Goal: Information Seeking & Learning: Learn about a topic

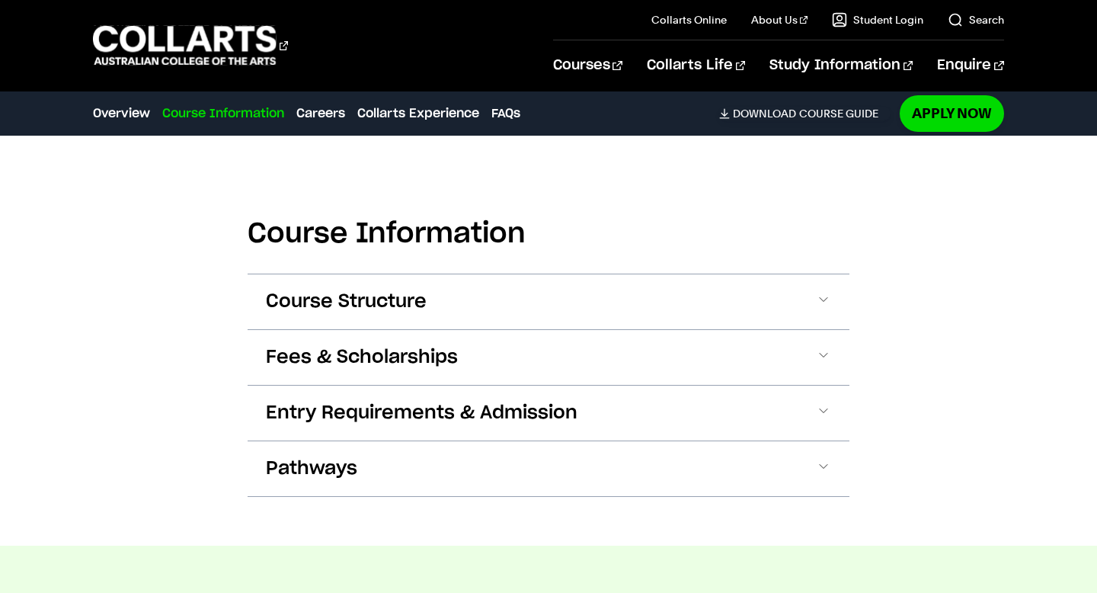
scroll to position [1698, 0]
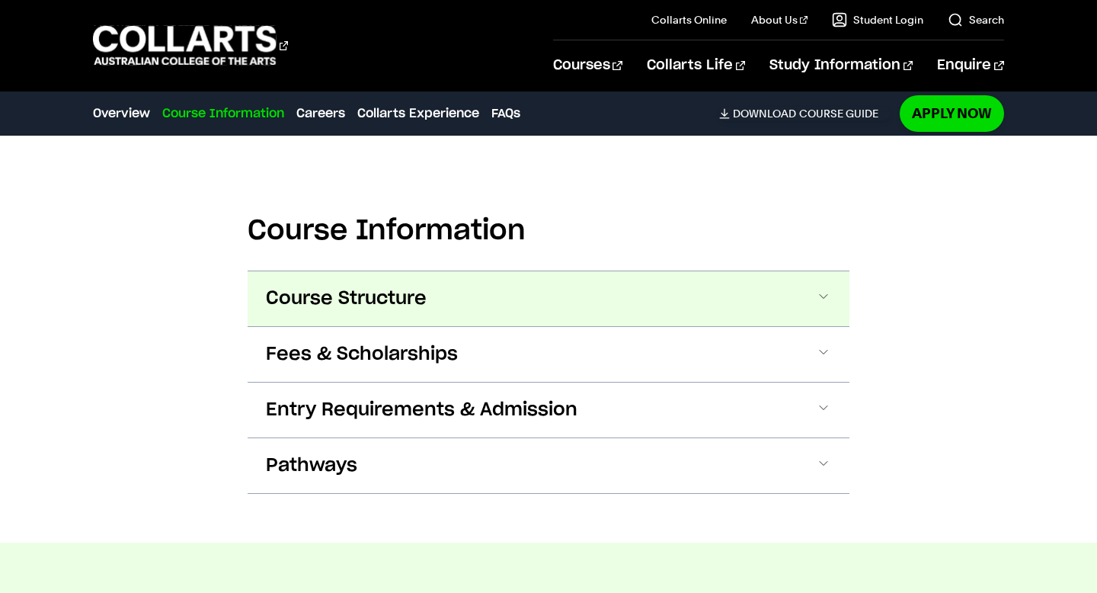
click at [305, 300] on span "Course Structure" at bounding box center [346, 298] width 161 height 24
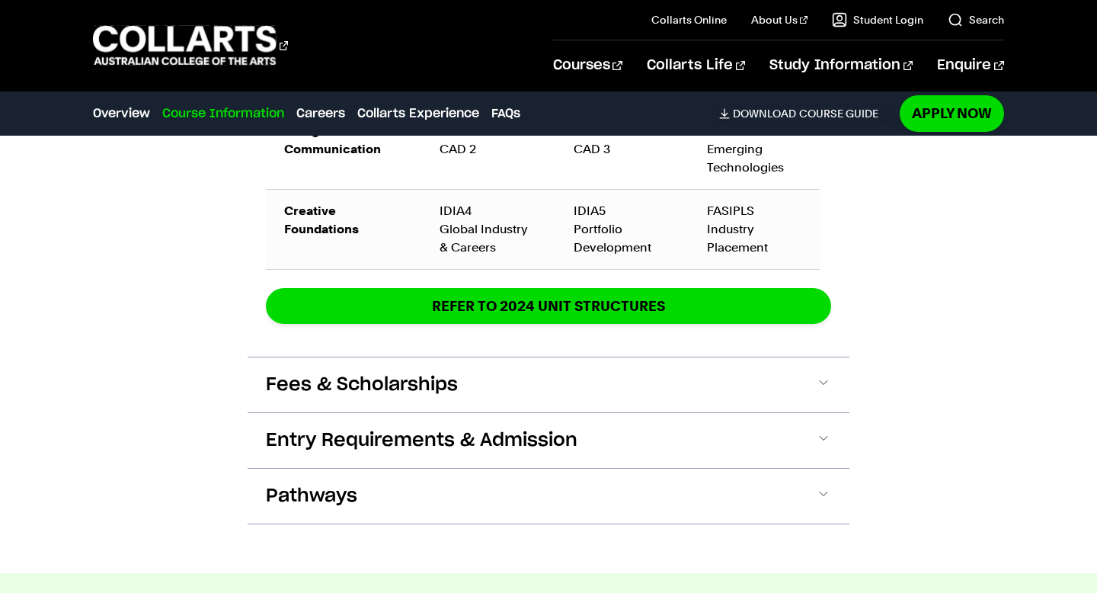
scroll to position [2658, 0]
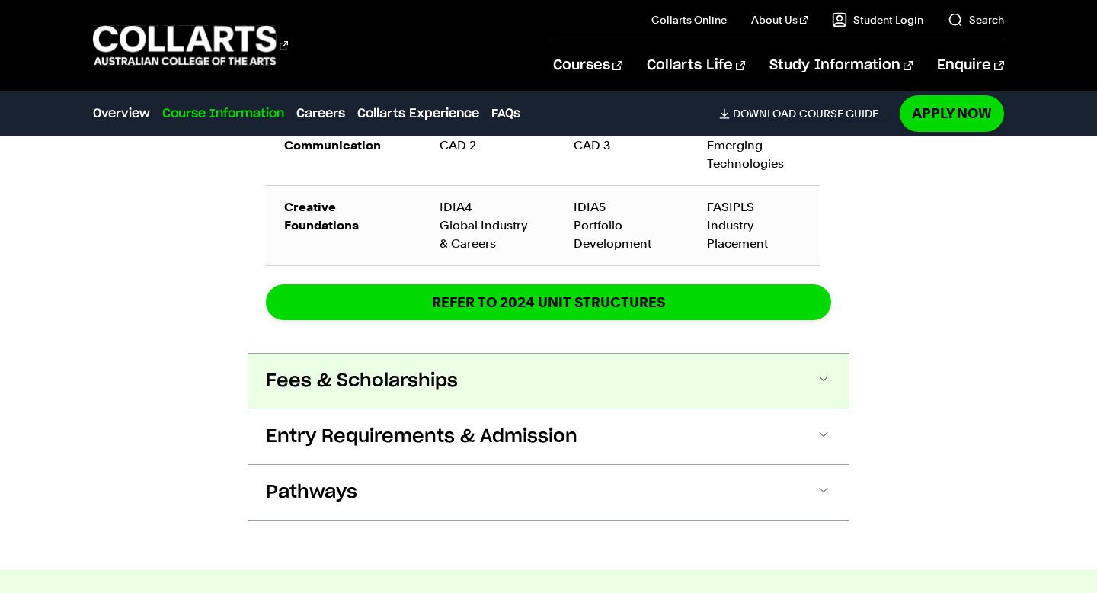
click at [311, 379] on span "Fees & Scholarships" at bounding box center [362, 381] width 192 height 24
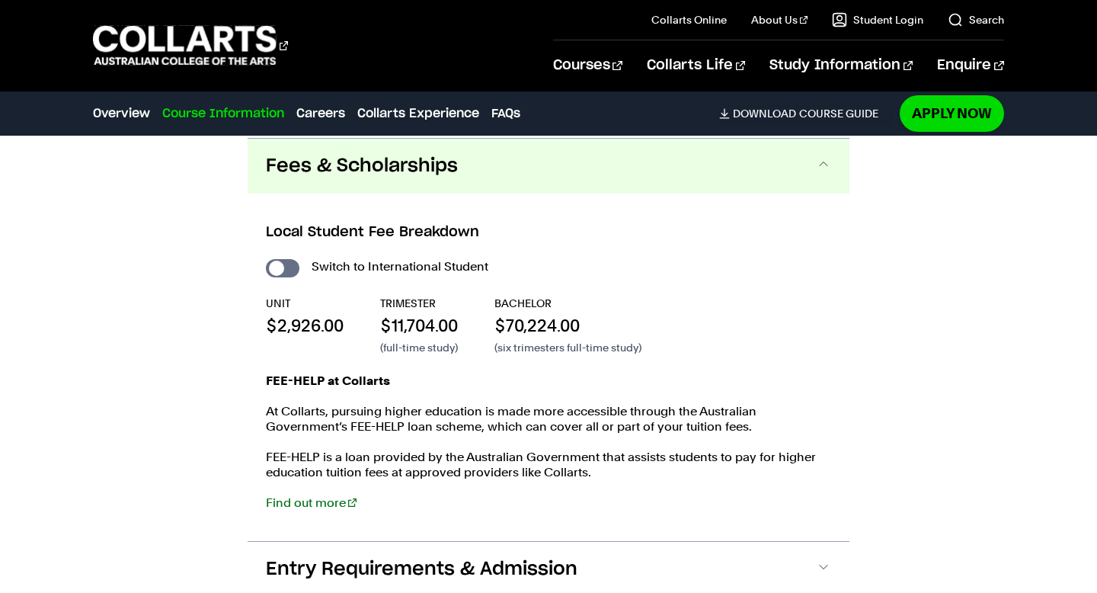
scroll to position [2875, 0]
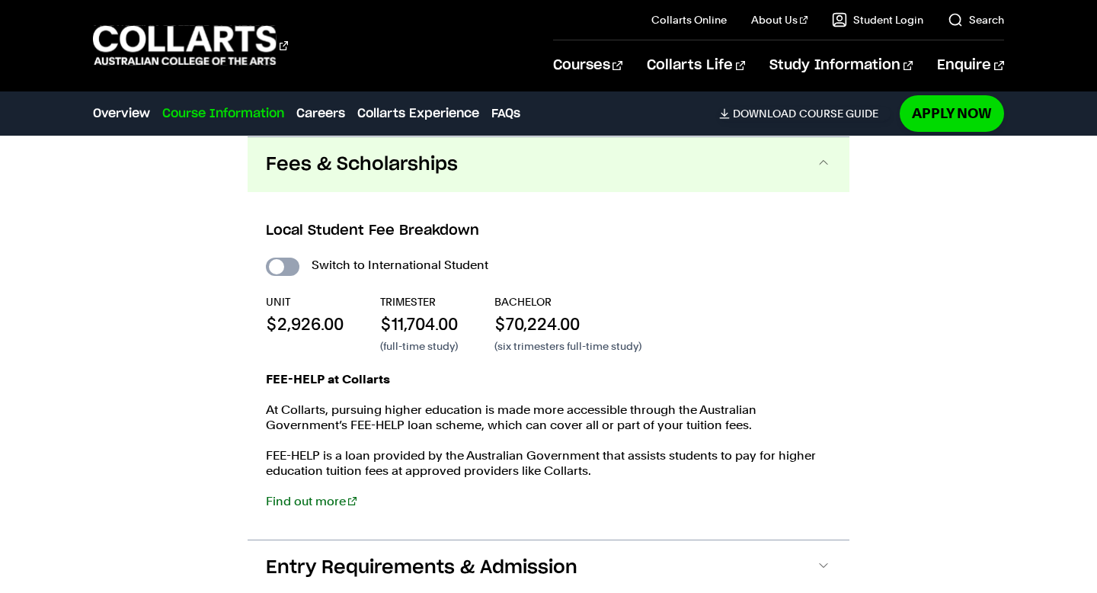
click at [271, 270] on input "International Student" at bounding box center [283, 267] width 34 height 18
checkbox input "true"
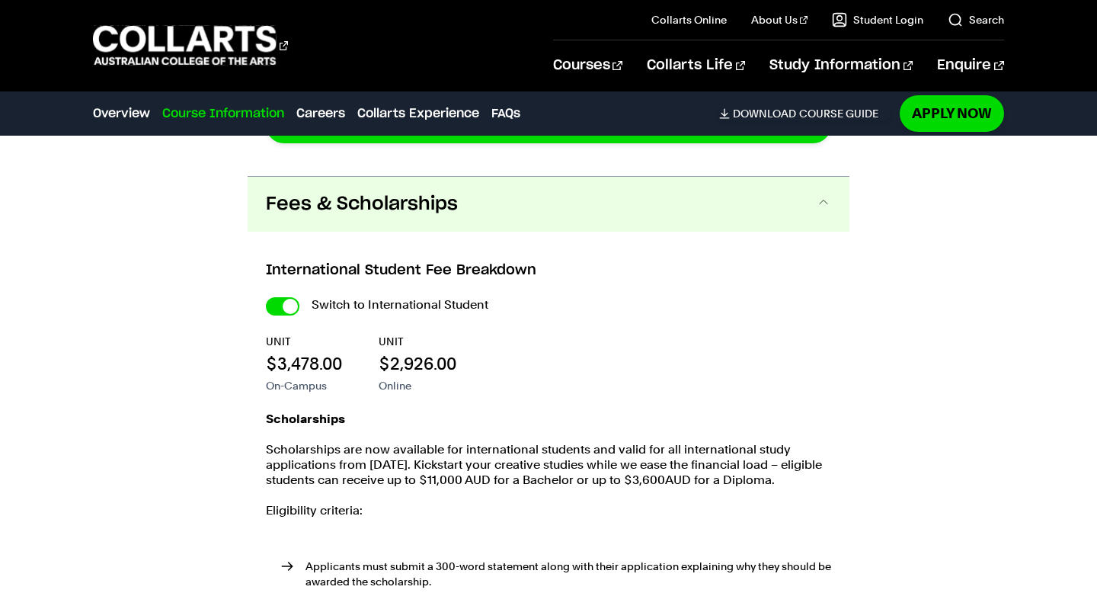
scroll to position [3252, 0]
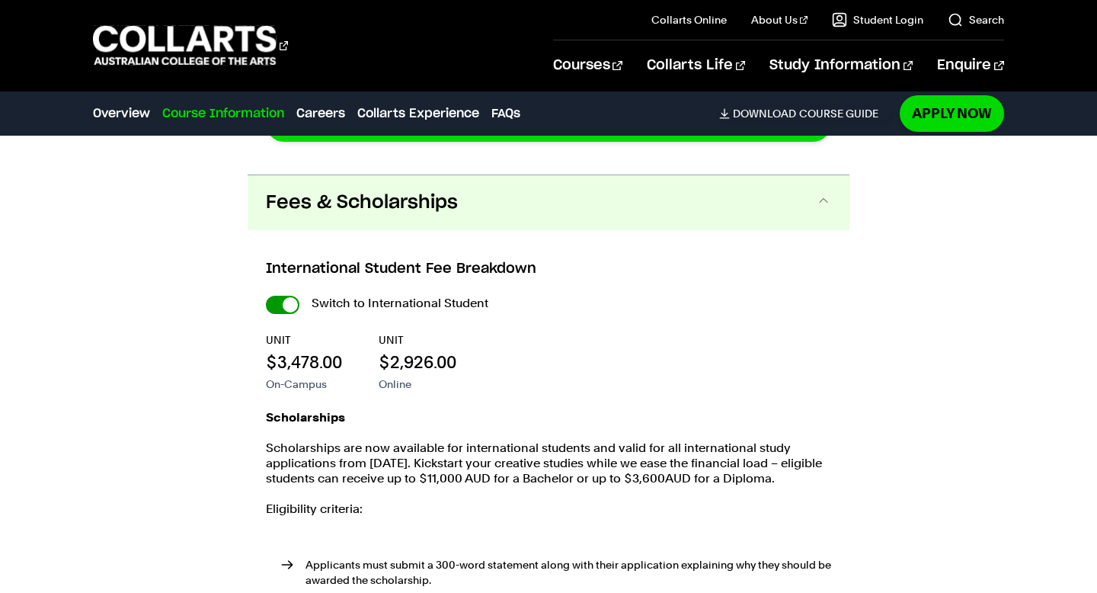
click at [286, 306] on input "International Student" at bounding box center [283, 305] width 34 height 18
checkbox input "false"
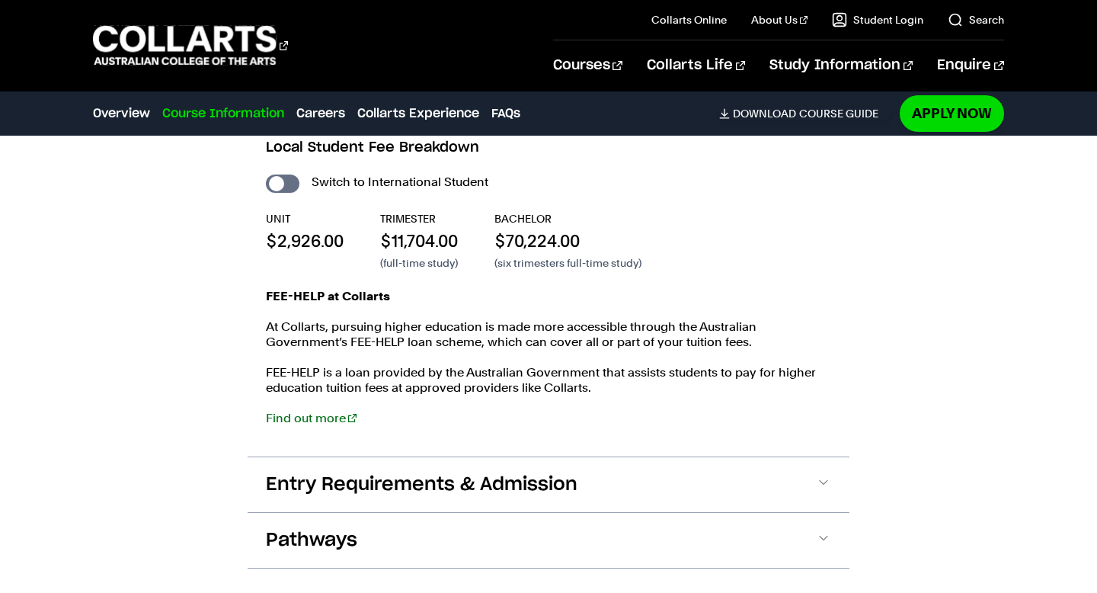
scroll to position [2968, 0]
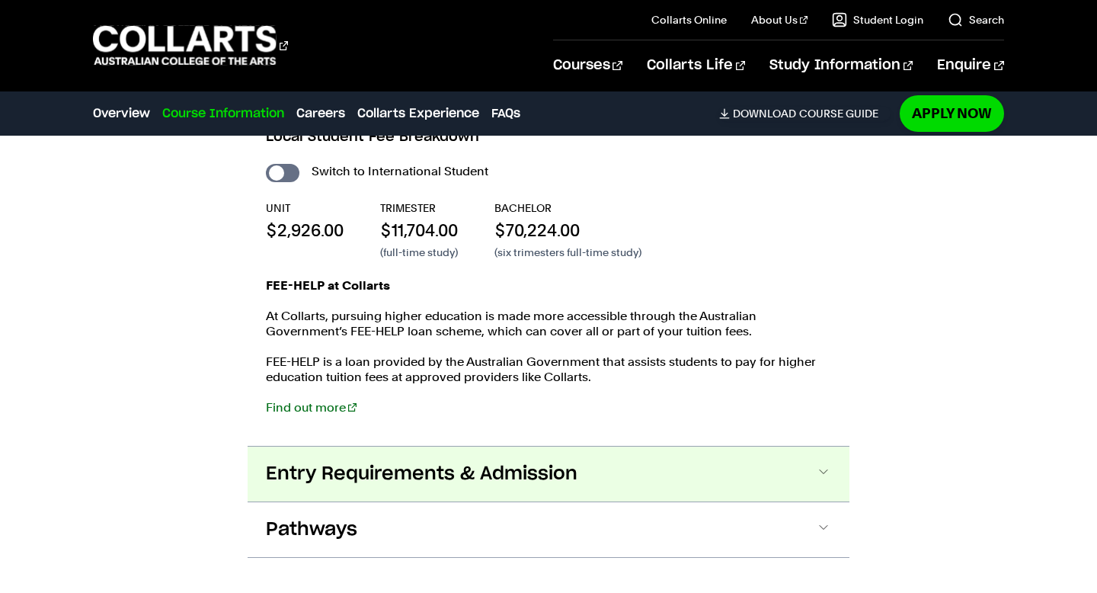
click at [362, 459] on button "Entry Requirements & Admission" at bounding box center [549, 473] width 602 height 55
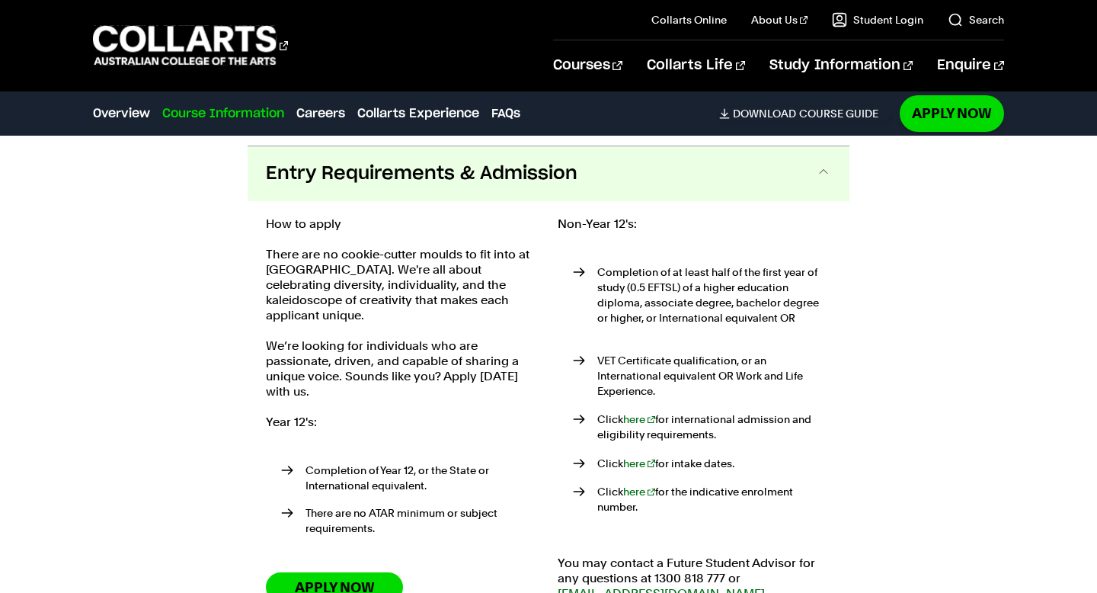
scroll to position [3278, 0]
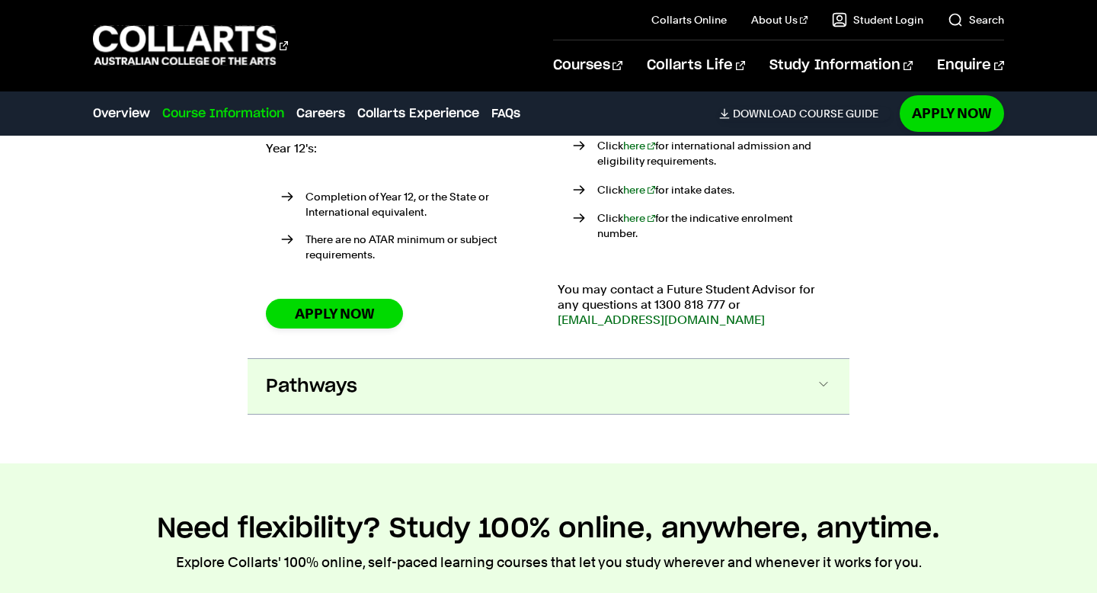
click at [373, 359] on button "Pathways" at bounding box center [549, 386] width 602 height 55
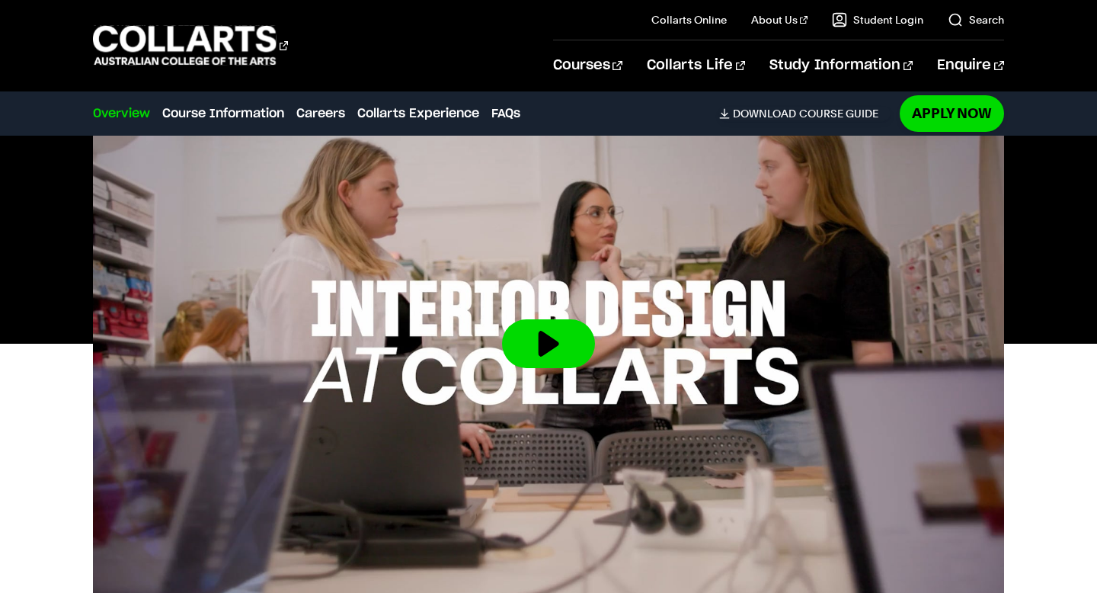
scroll to position [552, 0]
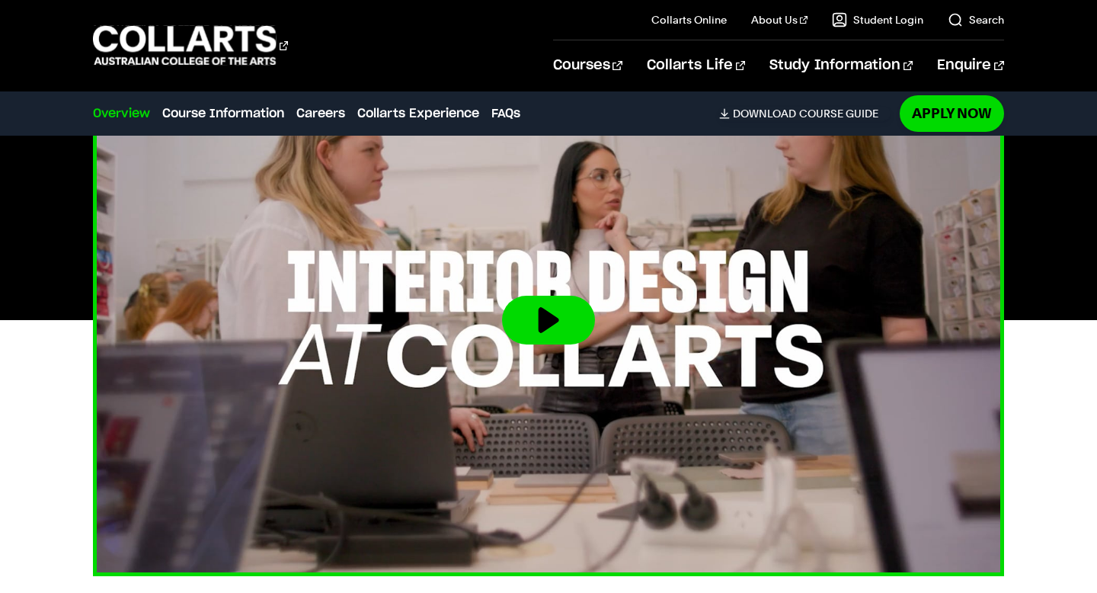
click at [581, 314] on button at bounding box center [548, 320] width 93 height 49
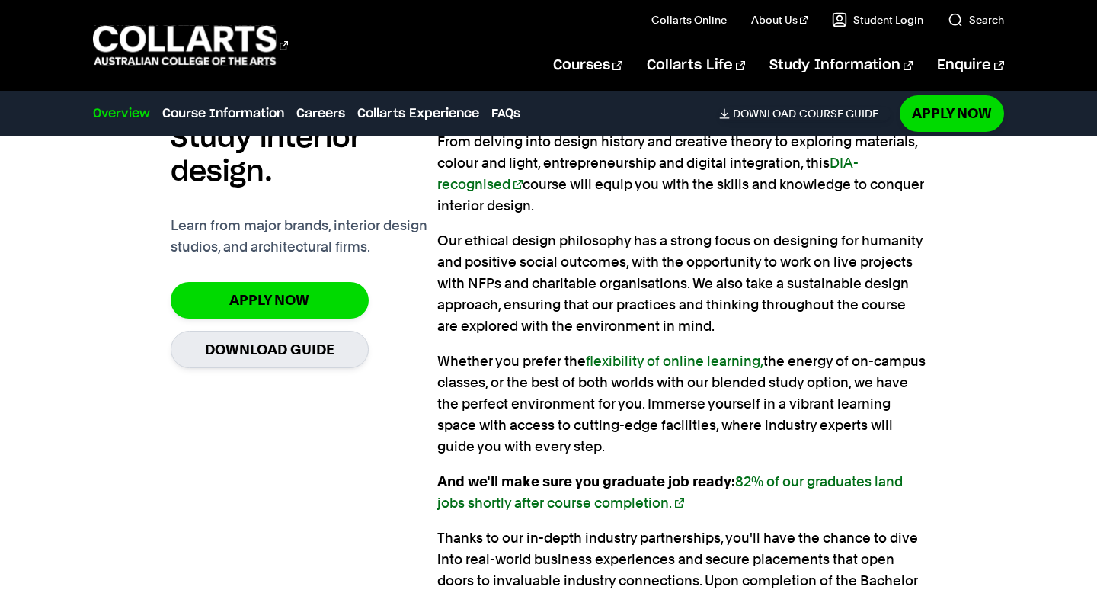
scroll to position [1153, 0]
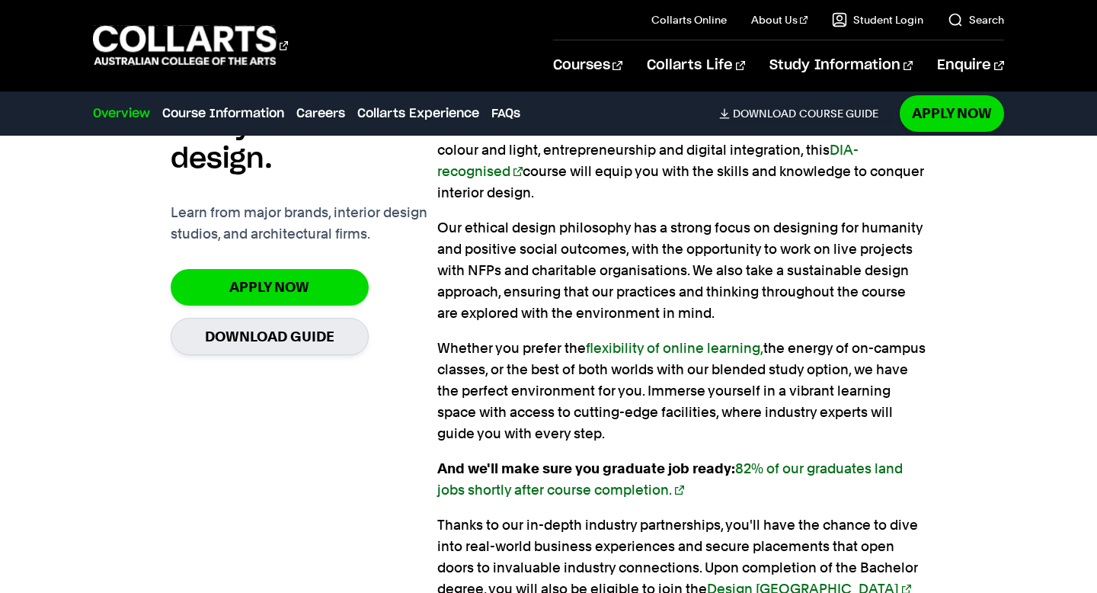
drag, startPoint x: 734, startPoint y: 382, endPoint x: 749, endPoint y: 442, distance: 62.1
click at [749, 442] on p "Whether you prefer the flexibility of online learning, the energy of on-campus …" at bounding box center [681, 391] width 489 height 107
click at [745, 442] on p "Whether you prefer the flexibility of online learning, the energy of on-campus …" at bounding box center [681, 391] width 489 height 107
drag, startPoint x: 741, startPoint y: 436, endPoint x: 552, endPoint y: 217, distance: 289.5
click at [552, 217] on div "Voted as Australia's #1 provider of creative arts courses for Teaching Quality …" at bounding box center [681, 359] width 489 height 594
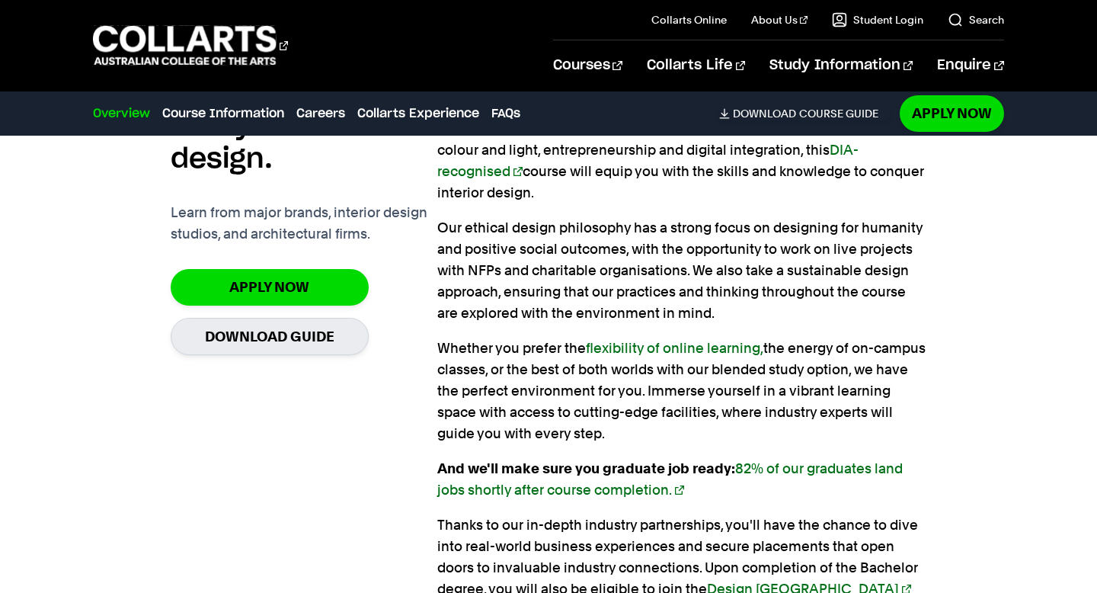
click at [441, 207] on div "Voted as Australia's #1 provider of creative arts courses for Teaching Quality …" at bounding box center [681, 359] width 489 height 594
